Goal: Communication & Community: Answer question/provide support

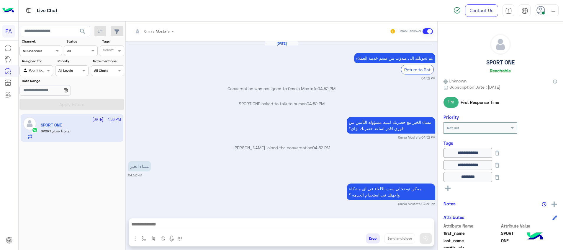
scroll to position [122, 0]
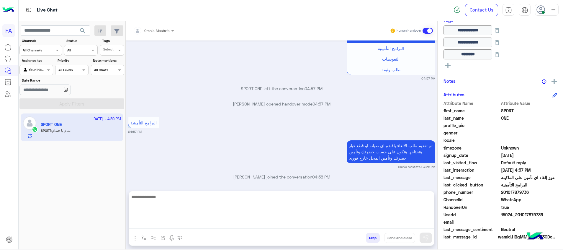
click at [404, 228] on textarea at bounding box center [281, 210] width 305 height 35
paste textarea "**********"
type textarea "**********"
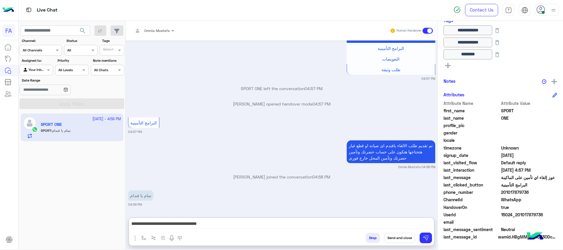
click at [400, 238] on button "Send and close" at bounding box center [399, 238] width 31 height 10
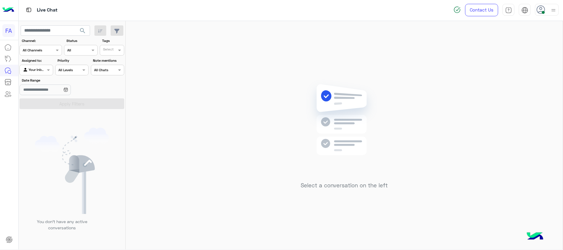
click at [40, 66] on div "Agent Filter Your Inbox" at bounding box center [35, 70] width 33 height 11
click at [42, 91] on b "Unassigned" at bounding box center [39, 92] width 22 height 5
click at [61, 105] on button "Apply Filters" at bounding box center [71, 103] width 105 height 11
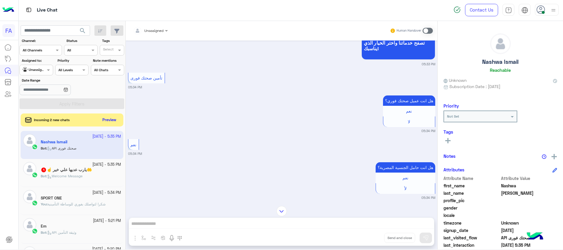
scroll to position [443, 0]
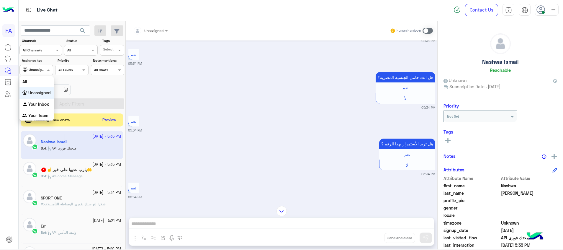
click at [40, 66] on div at bounding box center [36, 69] width 33 height 6
click at [44, 102] on b "Your Inbox" at bounding box center [38, 104] width 21 height 5
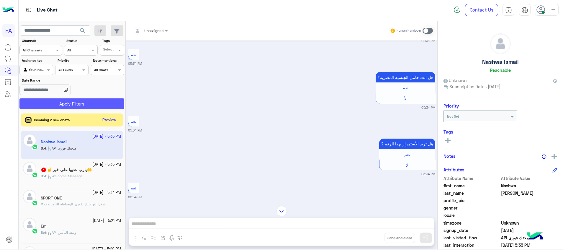
click at [55, 103] on button "Apply Filters" at bounding box center [71, 103] width 105 height 11
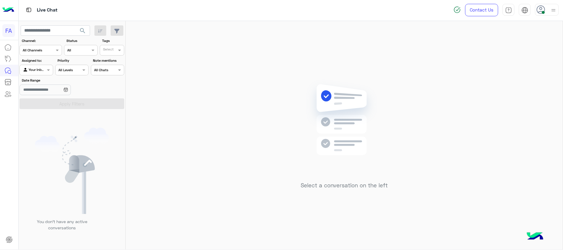
click at [48, 66] on div "Agent Filter Your Inbox" at bounding box center [35, 70] width 33 height 11
click at [38, 94] on b "Unassigned" at bounding box center [39, 92] width 22 height 5
click at [79, 103] on button "Apply Filters" at bounding box center [71, 103] width 105 height 11
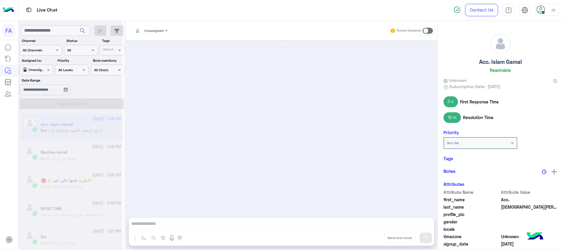
scroll to position [511, 0]
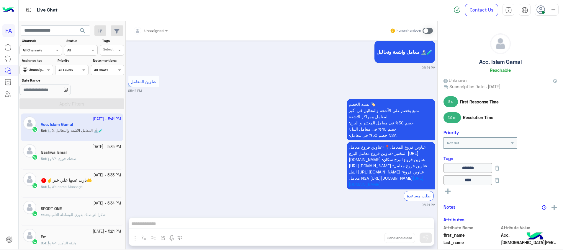
click at [75, 158] on span "API صحتك فورى" at bounding box center [61, 158] width 29 height 4
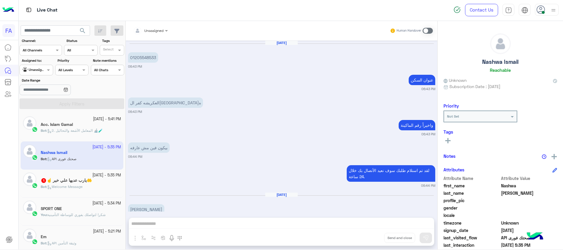
scroll to position [488, 0]
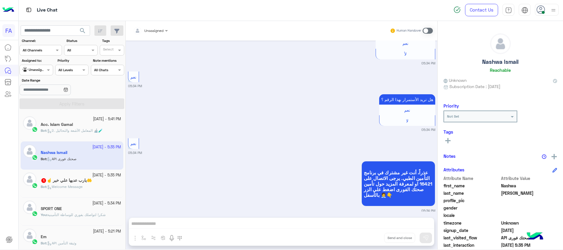
click at [83, 215] on span "شكرا لتواصلك بفوري للوساطة التأمينية" at bounding box center [77, 214] width 58 height 4
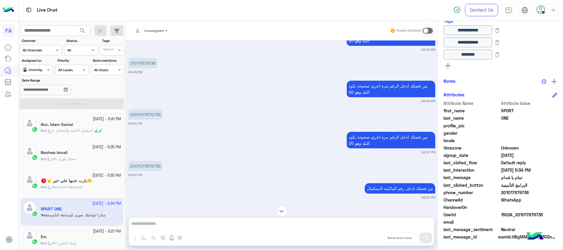
scroll to position [154, 0]
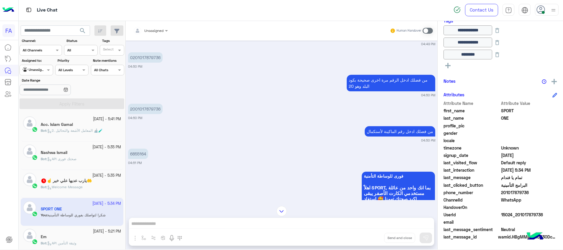
click at [142, 156] on p "6855164" at bounding box center [138, 153] width 20 height 10
copy p "6855164"
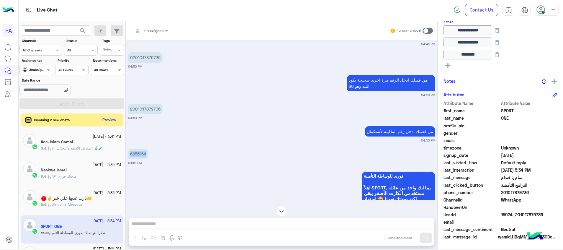
click at [39, 74] on div "Agent Filter Unassigned" at bounding box center [35, 70] width 33 height 11
drag, startPoint x: 45, startPoint y: 109, endPoint x: 72, endPoint y: 104, distance: 28.1
click at [48, 108] on div "Your Inbox" at bounding box center [36, 105] width 34 height 12
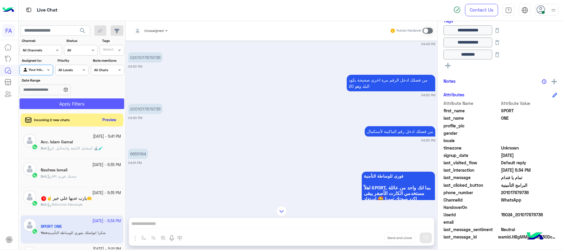
click at [60, 104] on button "Apply Filters" at bounding box center [71, 103] width 105 height 11
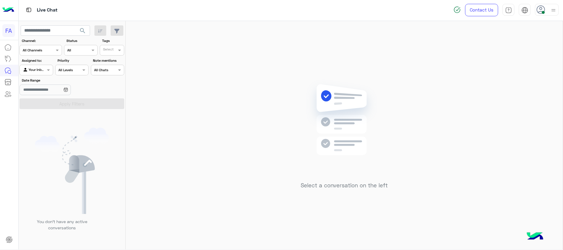
click at [554, 10] on img at bounding box center [553, 9] width 7 height 7
click at [41, 31] on input "text" at bounding box center [55, 30] width 69 height 11
paste input "**********"
type input "**********"
click at [43, 70] on div at bounding box center [36, 69] width 33 height 6
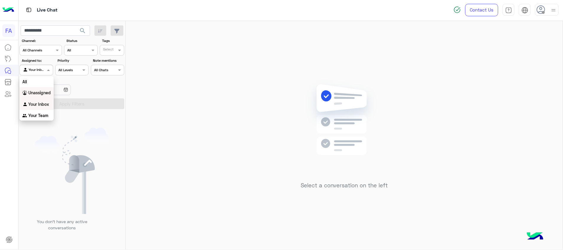
click at [48, 93] on b "Unassigned" at bounding box center [39, 92] width 22 height 5
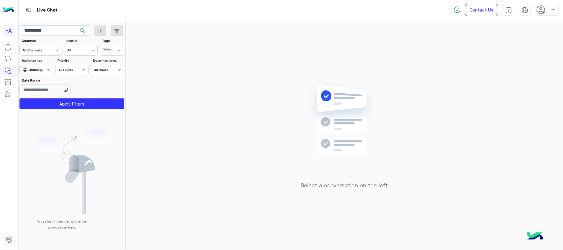
click at [82, 30] on span "search" at bounding box center [82, 30] width 7 height 7
click at [68, 109] on button "Apply Filters" at bounding box center [71, 103] width 105 height 11
click at [42, 29] on input "**********" at bounding box center [55, 30] width 69 height 11
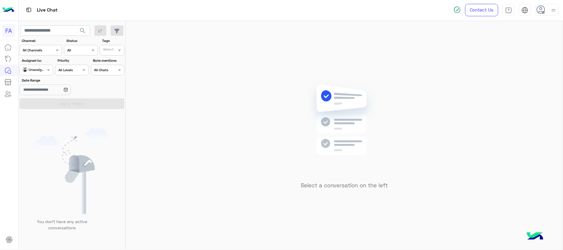
click at [42, 72] on div "Unassigned" at bounding box center [34, 70] width 22 height 6
click at [42, 99] on div "Your Inbox" at bounding box center [36, 105] width 34 height 12
click at [48, 101] on button "Apply Filters" at bounding box center [71, 103] width 105 height 11
click at [84, 29] on span "search" at bounding box center [82, 30] width 7 height 7
click at [52, 31] on input "text" at bounding box center [55, 30] width 69 height 11
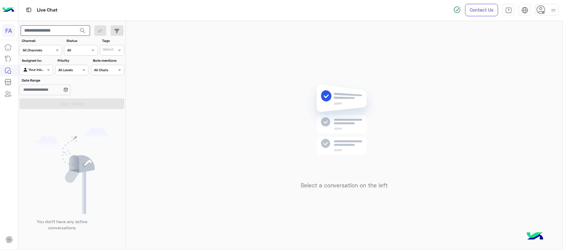
paste input "**********"
type input "**********"
drag, startPoint x: 81, startPoint y: 28, endPoint x: 60, endPoint y: 51, distance: 31.1
click at [81, 29] on span "search" at bounding box center [82, 30] width 7 height 7
click at [45, 69] on div at bounding box center [36, 69] width 33 height 6
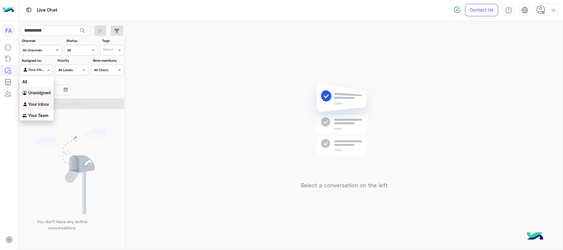
click at [47, 93] on b "Unassigned" at bounding box center [39, 92] width 22 height 5
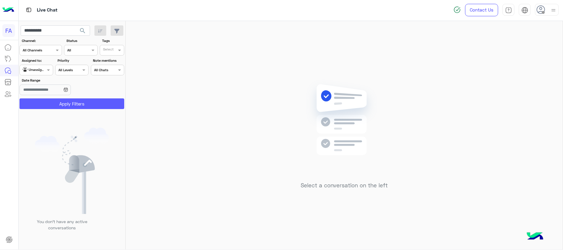
click at [84, 104] on button "Apply Filters" at bounding box center [71, 103] width 105 height 11
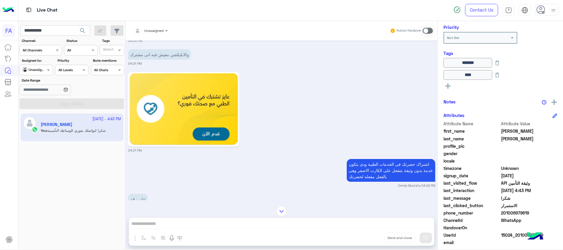
scroll to position [125, 0]
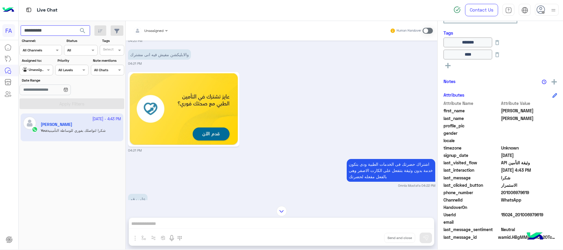
click at [42, 31] on input "**********" at bounding box center [55, 30] width 69 height 11
click at [85, 33] on span "search" at bounding box center [82, 30] width 7 height 7
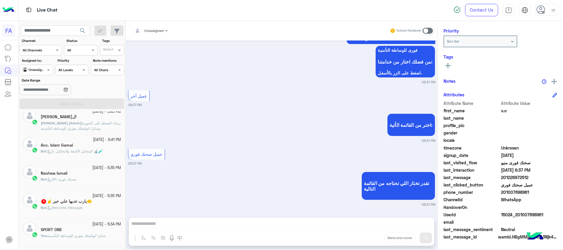
scroll to position [221, 0]
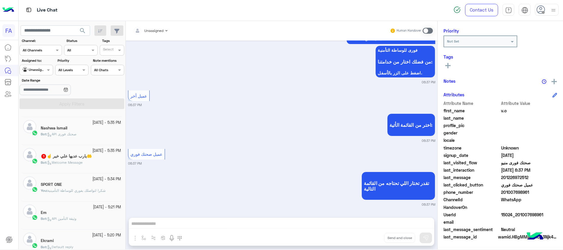
click at [89, 163] on div "Bot : Welcome Message" at bounding box center [81, 165] width 80 height 10
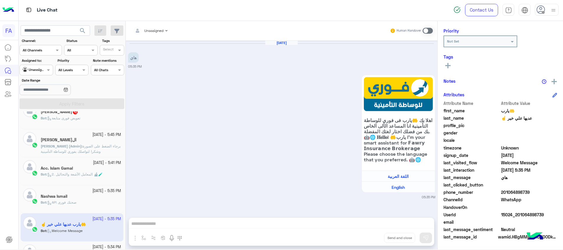
scroll to position [133, 0]
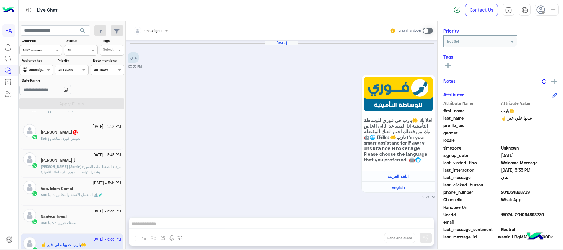
click at [70, 221] on span "API صحتك فورى" at bounding box center [61, 222] width 29 height 4
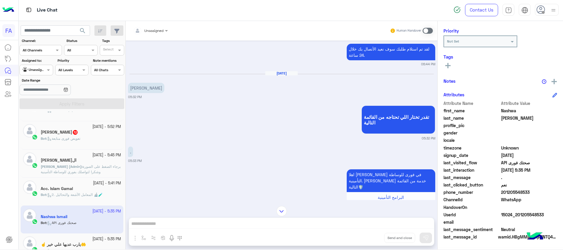
scroll to position [89, 0]
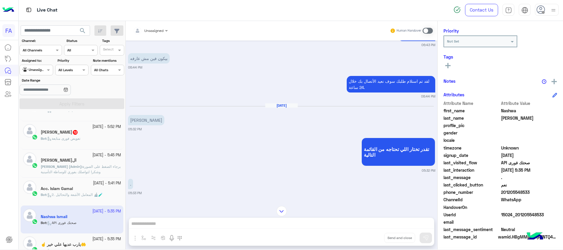
click at [76, 199] on div "Bot : 2. المعامل الآشعة والتحاليل 🔬🧪" at bounding box center [81, 197] width 80 height 10
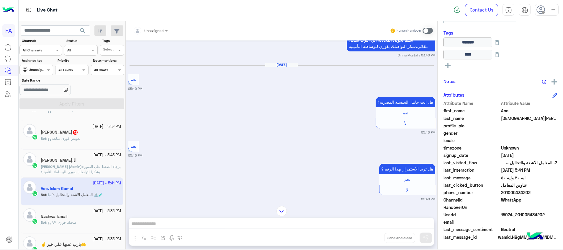
scroll to position [202, 0]
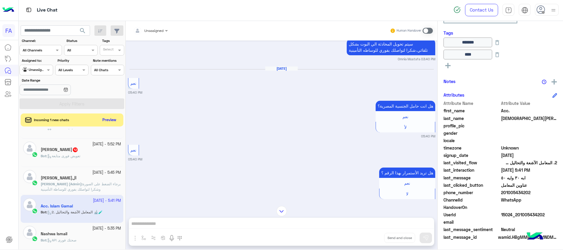
click at [87, 138] on div "[DATE] - 5:56 PM [PERSON_NAME] 1 Bot : Default reply" at bounding box center [72, 124] width 103 height 28
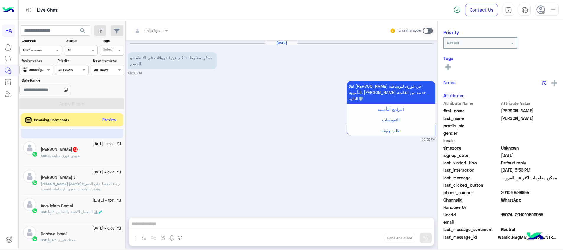
click at [87, 152] on div "يونس 12" at bounding box center [81, 150] width 80 height 6
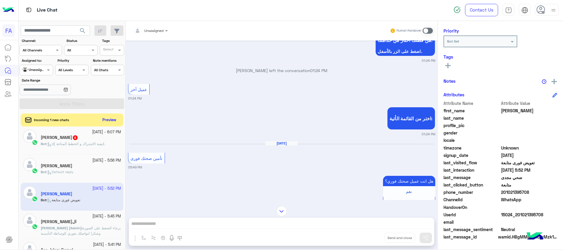
click at [67, 164] on h5 "[PERSON_NAME]" at bounding box center [57, 165] width 32 height 5
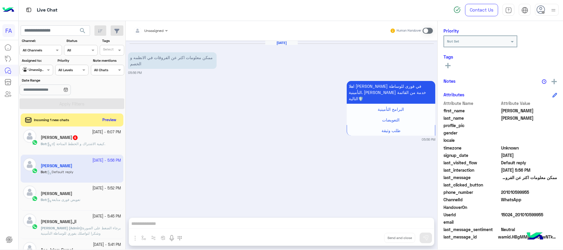
click at [79, 140] on div "[PERSON_NAME] 6" at bounding box center [81, 138] width 80 height 6
